Goal: Information Seeking & Learning: Learn about a topic

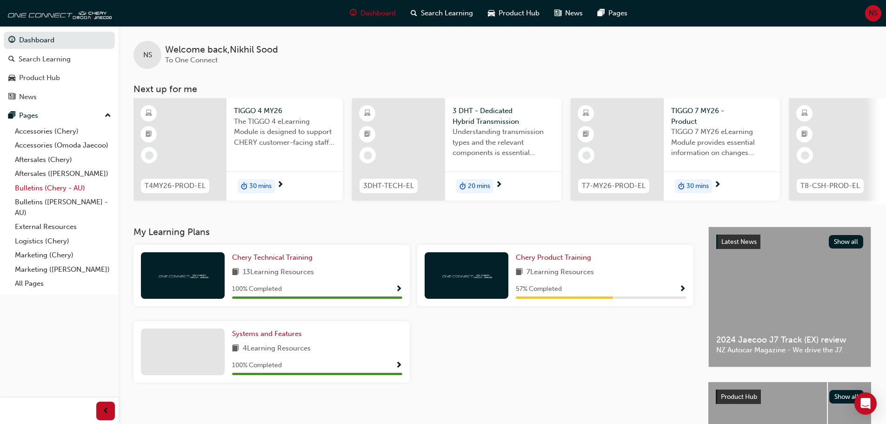
click at [74, 188] on link "Bulletins (Chery - AU)" at bounding box center [63, 188] width 104 height 14
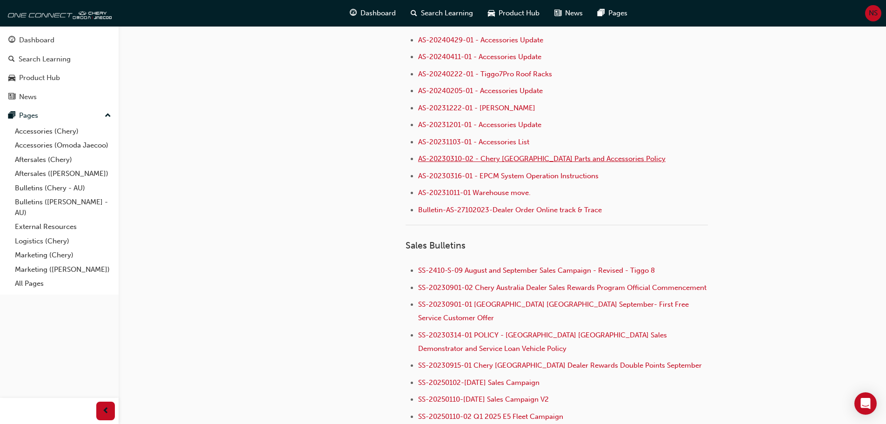
scroll to position [465, 0]
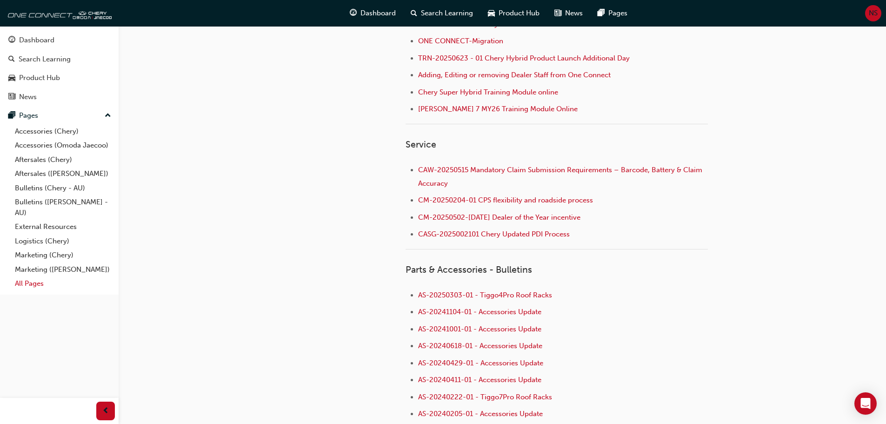
click at [46, 283] on link "All Pages" at bounding box center [63, 283] width 104 height 14
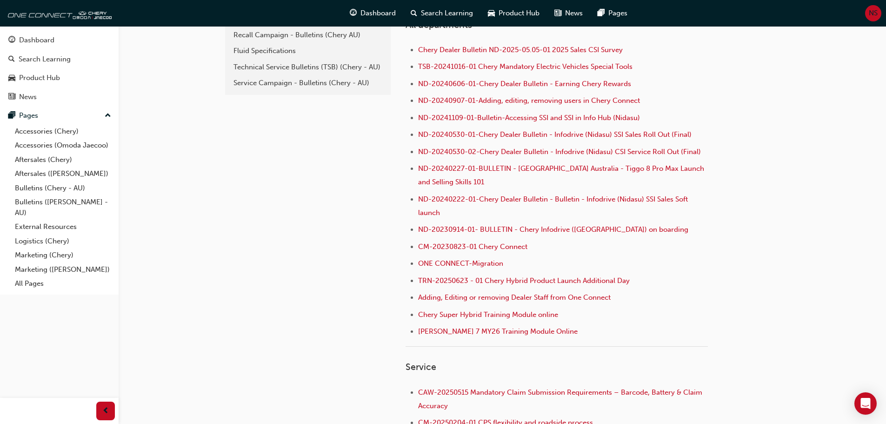
scroll to position [140, 0]
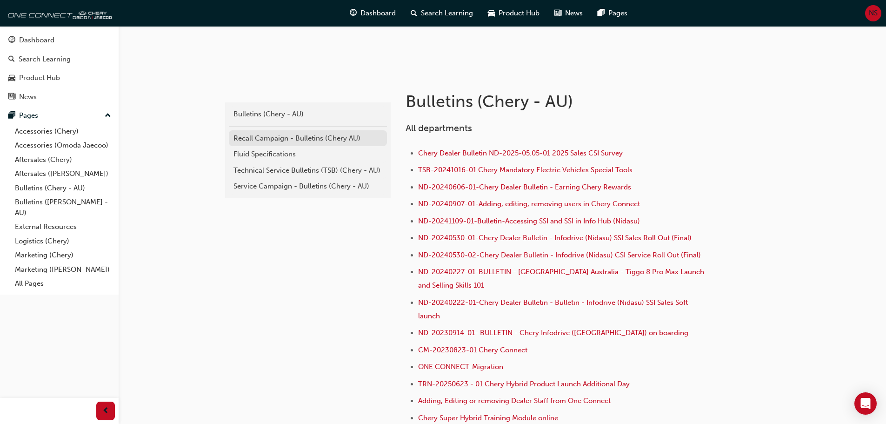
click at [324, 140] on div "Recall Campaign - Bulletins (Chery AU)" at bounding box center [307, 138] width 149 height 11
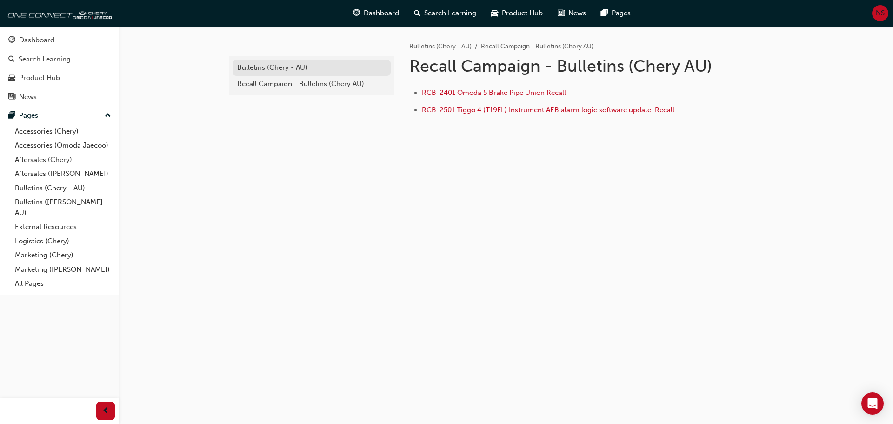
click at [290, 70] on div "Bulletins (Chery - AU)" at bounding box center [311, 67] width 149 height 11
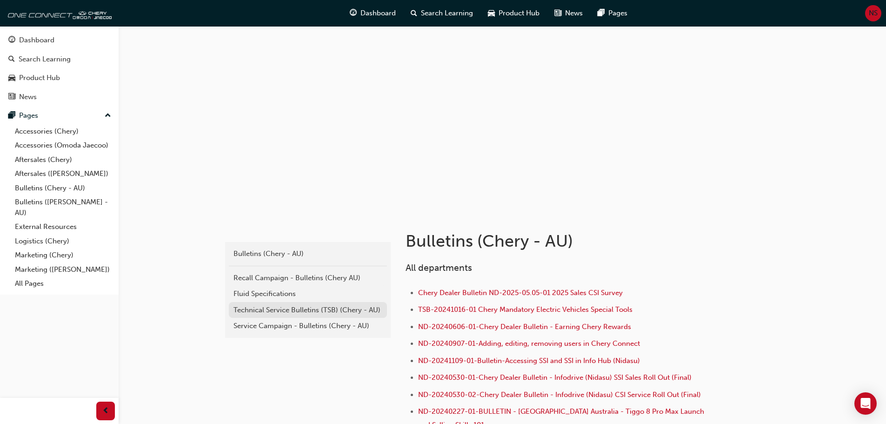
click at [281, 302] on link "Technical Service Bulletins (TSB) (Chery - AU)" at bounding box center [308, 310] width 158 height 16
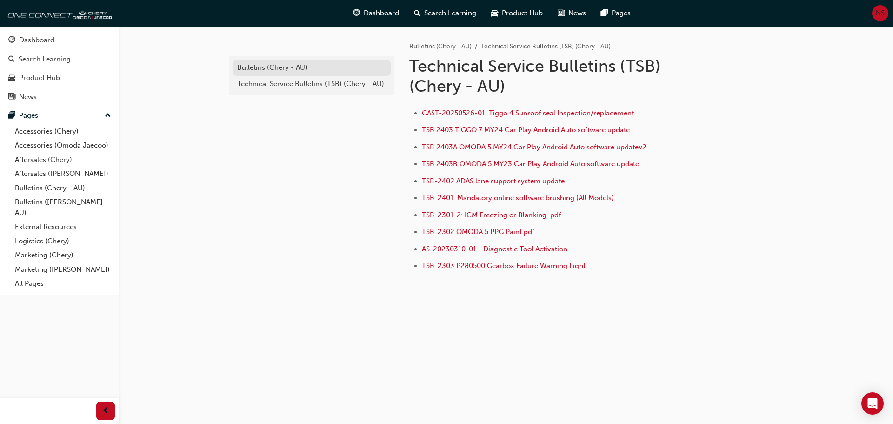
click at [280, 65] on div "Bulletins (Chery - AU)" at bounding box center [311, 67] width 149 height 11
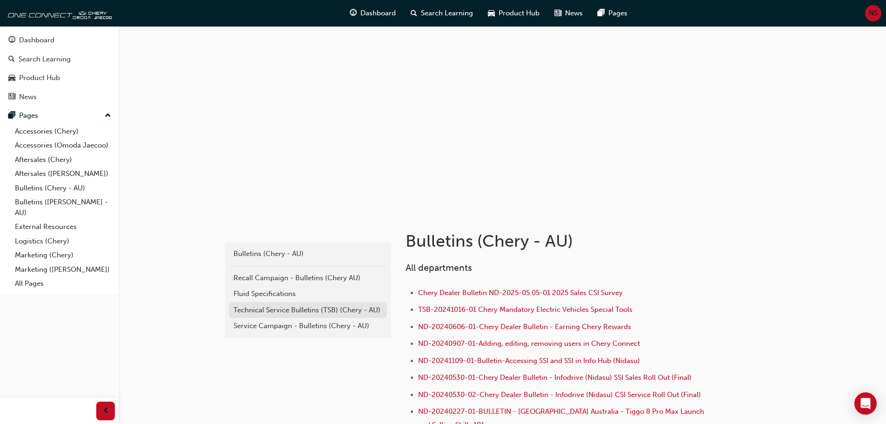
click at [272, 317] on link "Technical Service Bulletins (TSB) (Chery - AU)" at bounding box center [308, 310] width 158 height 16
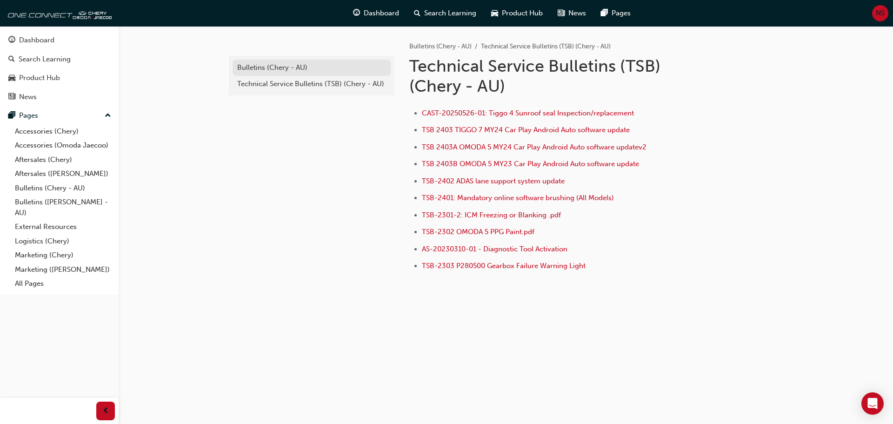
click at [267, 68] on div "Bulletins (Chery - AU)" at bounding box center [311, 67] width 149 height 11
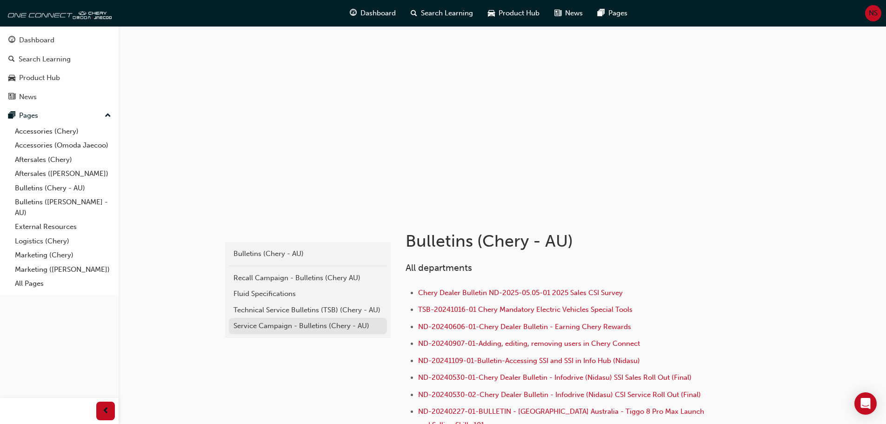
click at [262, 328] on div "Service Campaign - Bulletins (Chery - AU)" at bounding box center [307, 325] width 149 height 11
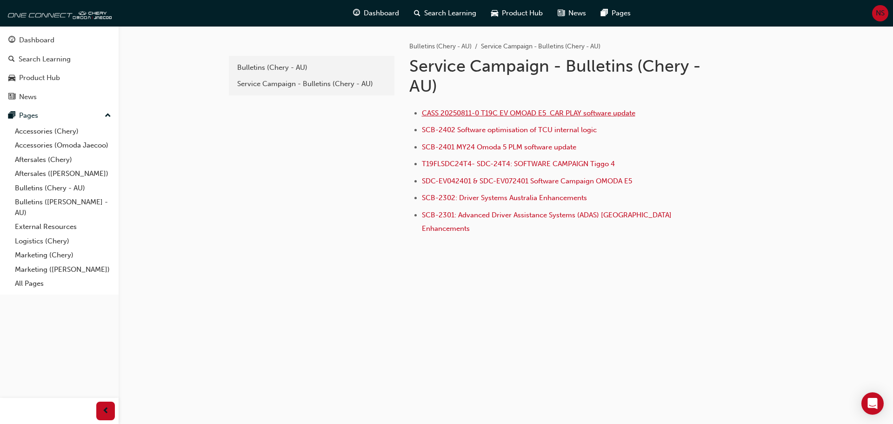
click at [497, 113] on span "CASS 20250811-0 T19C EV OMOAD E5 CAR PLAY software update" at bounding box center [528, 113] width 213 height 8
